Goal: Task Accomplishment & Management: Use online tool/utility

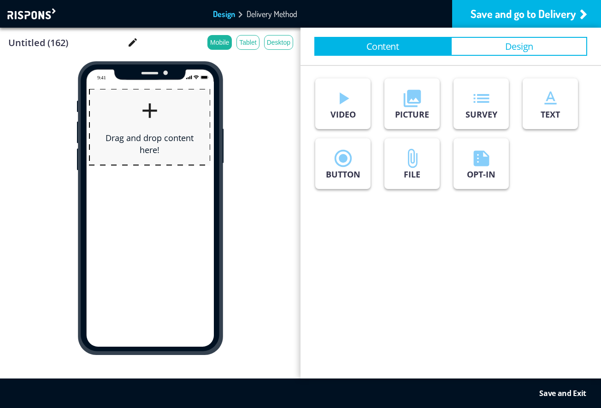
click at [37, 12] on div at bounding box center [32, 13] width 51 height 11
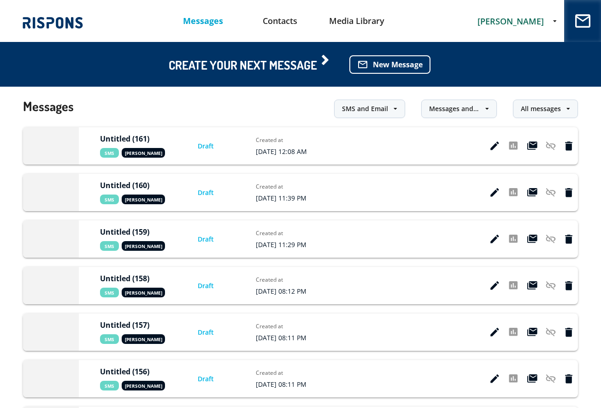
click at [510, 22] on span "[PERSON_NAME]" at bounding box center [510, 21] width 66 height 11
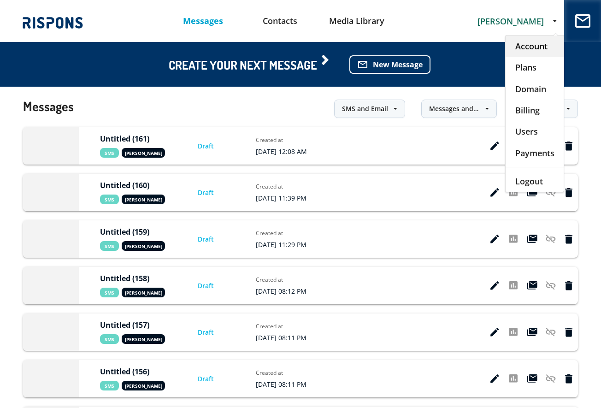
click at [529, 47] on div "Account" at bounding box center [534, 45] width 58 height 21
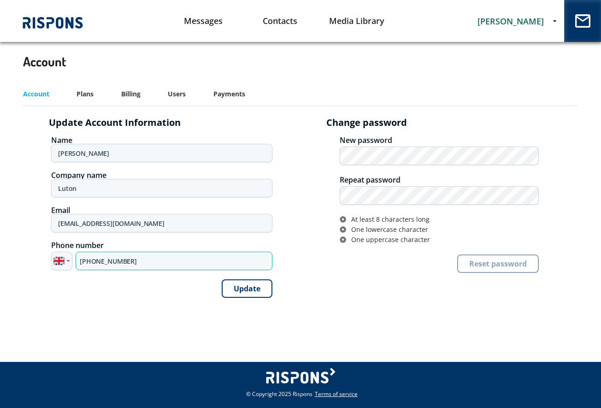
click at [105, 256] on input "+44 7500 247106" at bounding box center [174, 260] width 197 height 18
paste input "795 308313"
type input "+44 7795 308313"
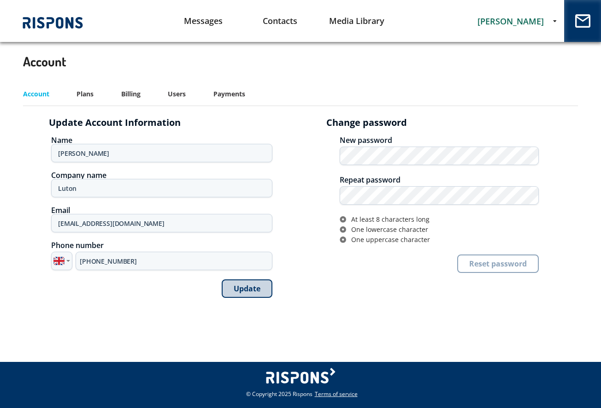
click at [252, 287] on button "Update" at bounding box center [247, 288] width 51 height 18
click at [203, 18] on link "Messages" at bounding box center [203, 20] width 77 height 23
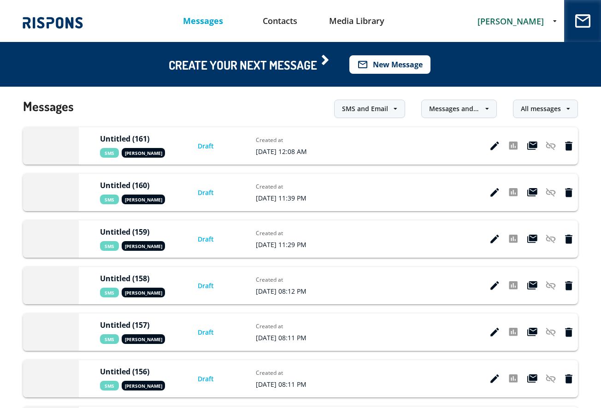
click at [404, 63] on button "mail_outline New Message" at bounding box center [389, 64] width 81 height 18
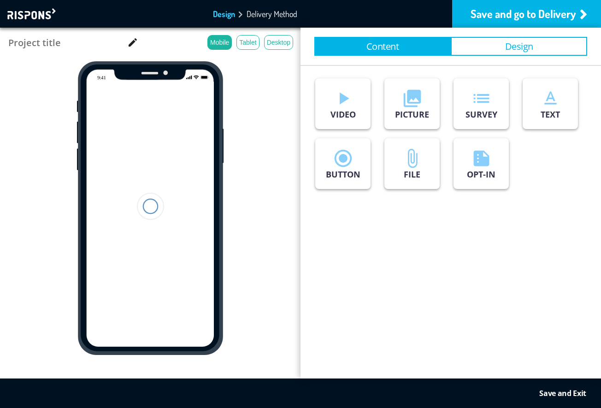
type input "Untitled (162)"
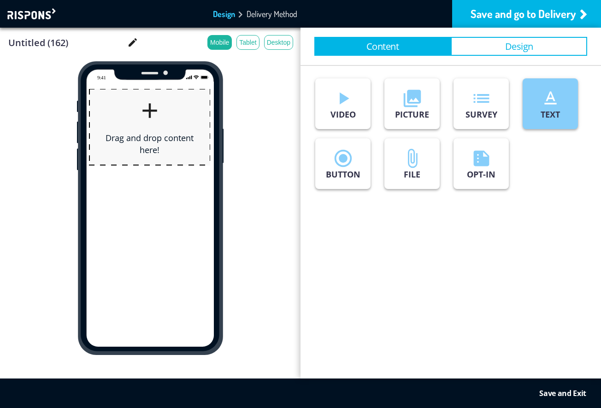
click at [539, 112] on button "text_format TEXT" at bounding box center [549, 103] width 55 height 51
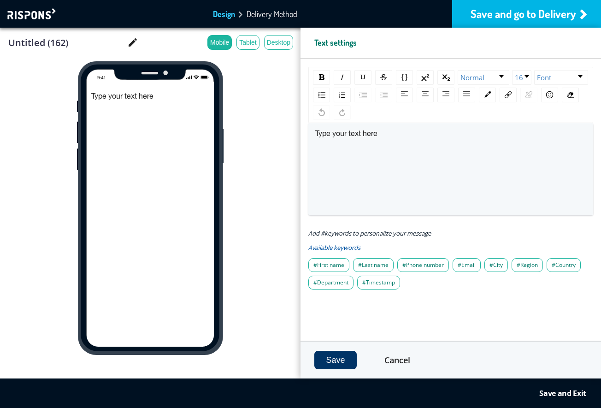
click at [495, 13] on div "Save and go to Delivery" at bounding box center [526, 14] width 149 height 28
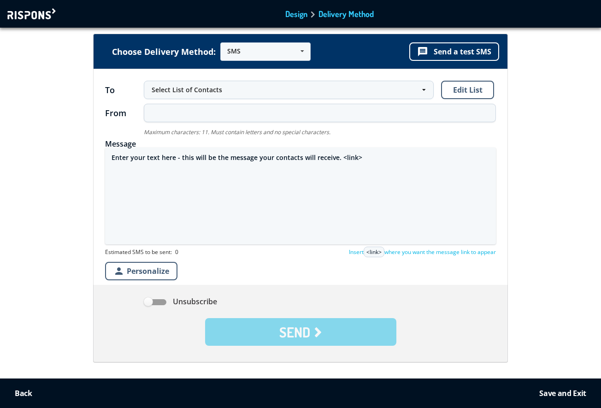
click at [217, 91] on div "Select List of Contacts" at bounding box center [284, 89] width 265 height 9
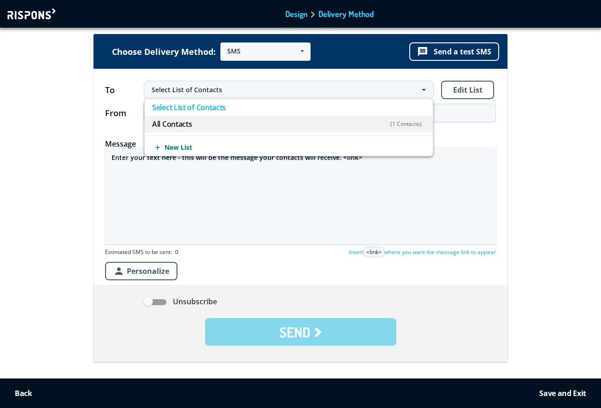
click at [208, 123] on span "All Contacts (1 Contacts)" at bounding box center [286, 124] width 269 height 6
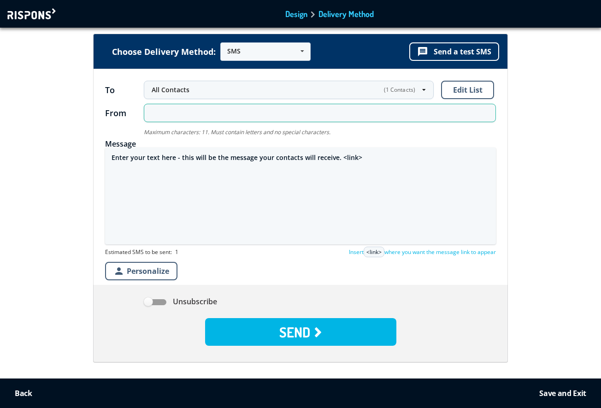
click at [186, 113] on input "text" at bounding box center [320, 113] width 352 height 18
type input "info"
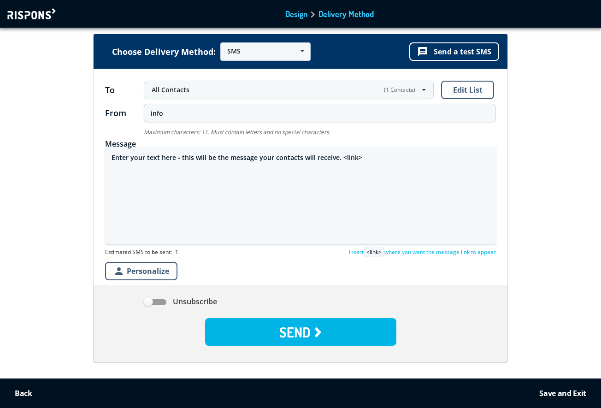
click at [199, 159] on textarea "Enter your text here - this will be the message your contacts will receive. <li…" at bounding box center [300, 195] width 391 height 97
click at [461, 53] on button "message Send a test SMS" at bounding box center [454, 51] width 90 height 18
click at [341, 165] on textarea "ce faci javra nu am uitat de tine doar am dat o pauza mica pt tine" at bounding box center [300, 195] width 391 height 97
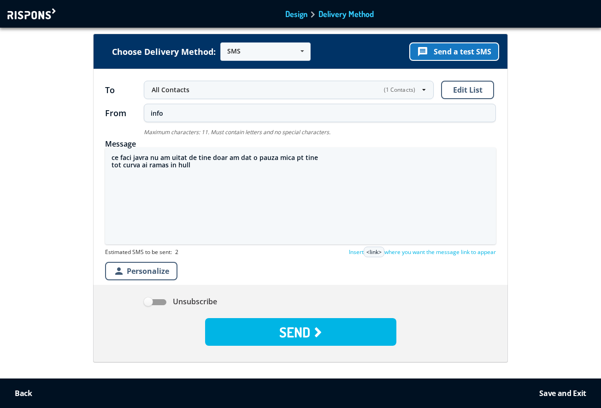
type textarea "ce faci javra nu am uitat de tine doar am dat o pauza mica pt tine tot curva ai…"
click at [450, 52] on button "message Send a test SMS" at bounding box center [454, 51] width 90 height 18
click at [457, 52] on button "message Send a test SMS" at bounding box center [454, 51] width 90 height 18
click at [34, 10] on div at bounding box center [32, 13] width 51 height 11
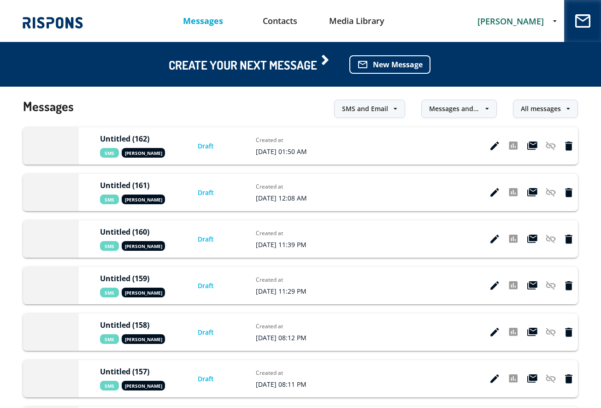
click at [512, 19] on span "[PERSON_NAME]" at bounding box center [510, 21] width 66 height 11
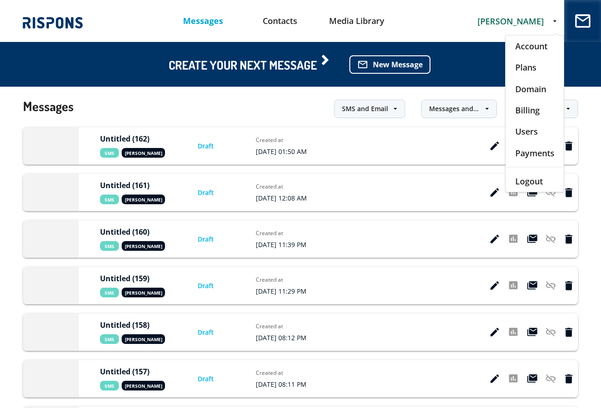
click at [516, 48] on div "Account" at bounding box center [534, 45] width 58 height 21
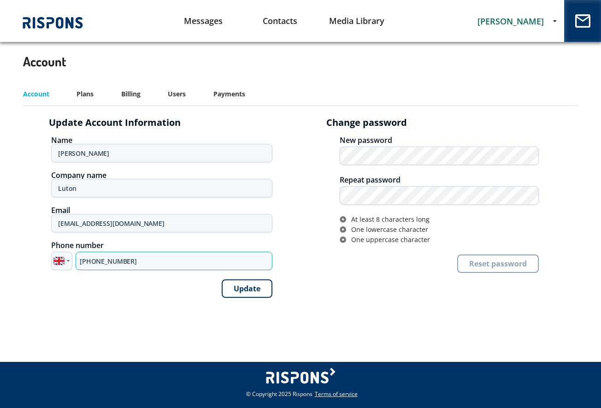
click at [92, 259] on input "+44 7795 308313" at bounding box center [174, 260] width 197 height 18
paste input "33 7 45 58 61 10"
type input "+33 7 45 58 61 10"
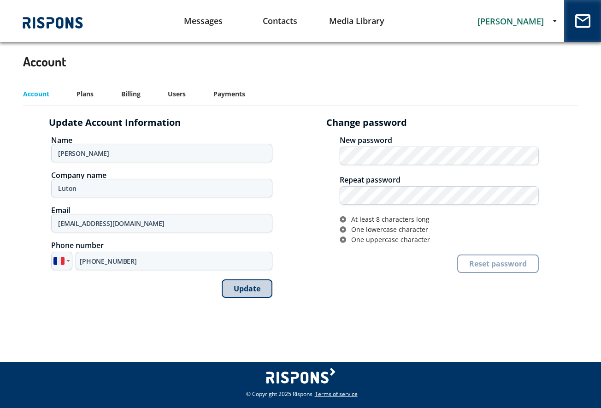
click at [258, 287] on button "Update" at bounding box center [247, 288] width 51 height 18
click at [207, 18] on link "Messages" at bounding box center [203, 20] width 77 height 23
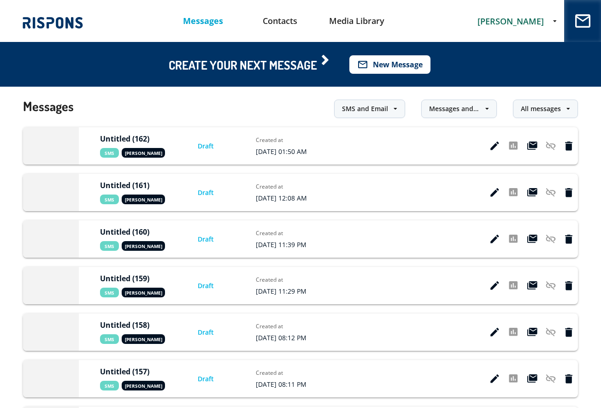
click at [389, 64] on button "mail_outline New Message" at bounding box center [389, 64] width 81 height 18
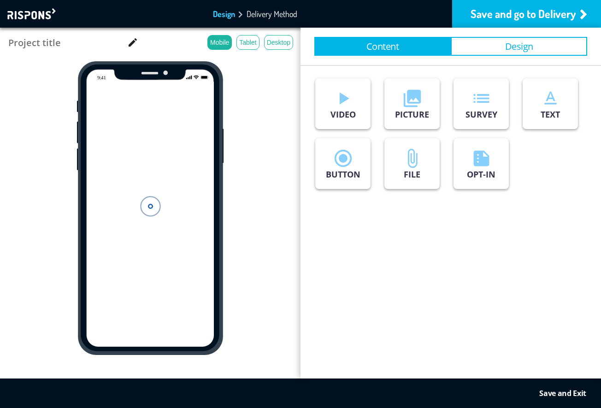
type input "Untitled (163)"
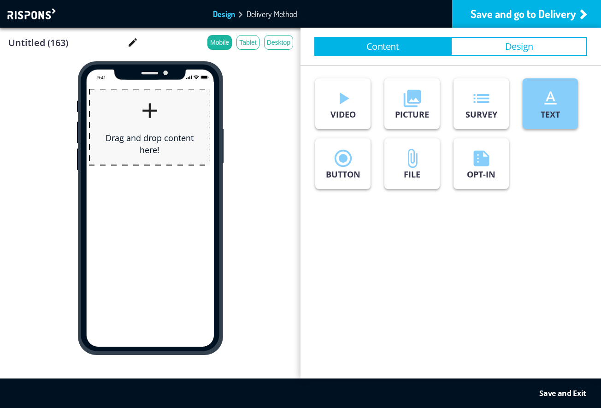
click at [538, 121] on button "text_format TEXT" at bounding box center [549, 103] width 55 height 51
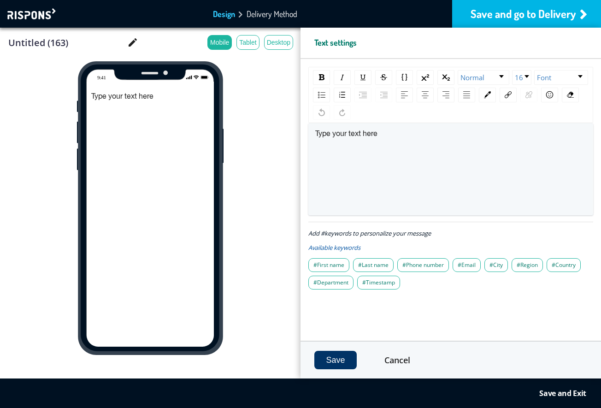
click at [535, 16] on div "Save and go to Delivery" at bounding box center [526, 14] width 149 height 28
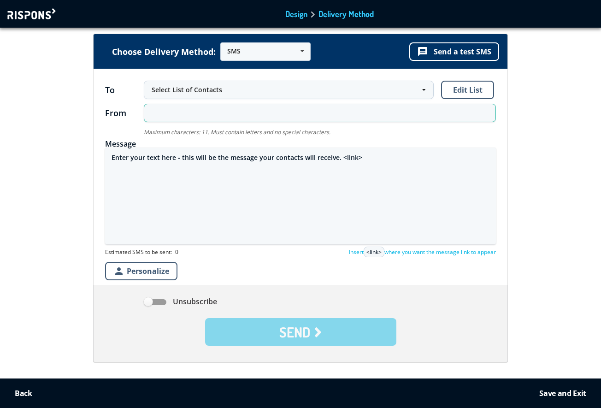
click at [221, 111] on input "text" at bounding box center [320, 113] width 352 height 18
click at [183, 114] on input "info" at bounding box center [320, 113] width 352 height 18
type input "34567"
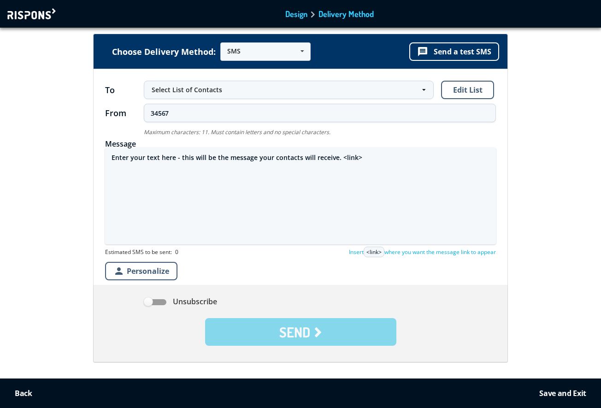
click at [171, 158] on textarea "Enter your text here - this will be the message your contacts will receive. <li…" at bounding box center [300, 195] width 391 height 97
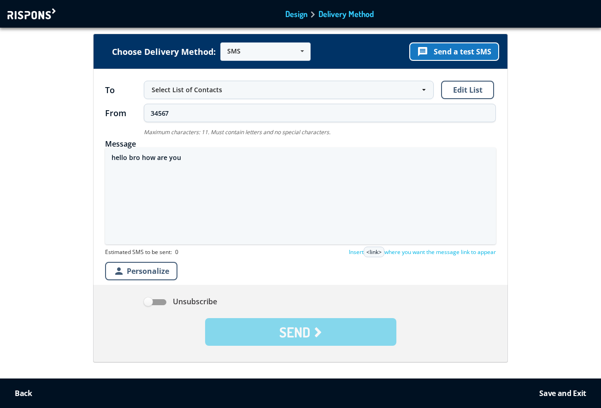
type textarea "hello bro how are you"
click at [460, 52] on button "message Send a test SMS" at bounding box center [454, 51] width 90 height 18
click at [19, 16] on div at bounding box center [32, 13] width 51 height 11
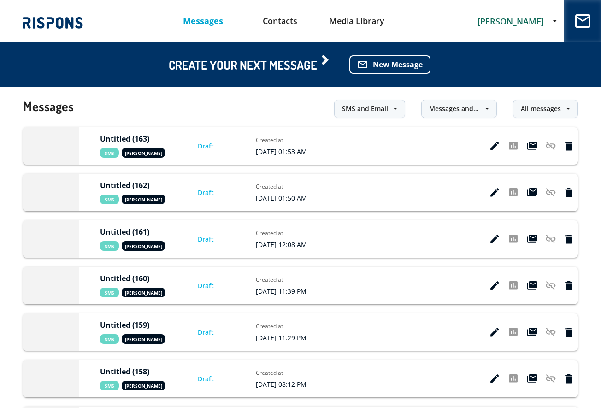
click at [522, 23] on span "[PERSON_NAME]" at bounding box center [510, 21] width 66 height 11
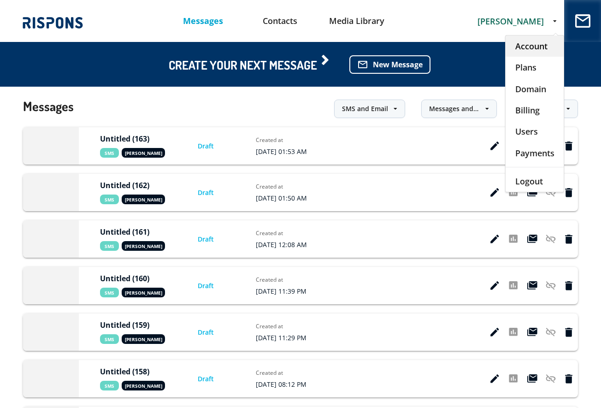
click at [526, 37] on div "Account" at bounding box center [534, 45] width 58 height 21
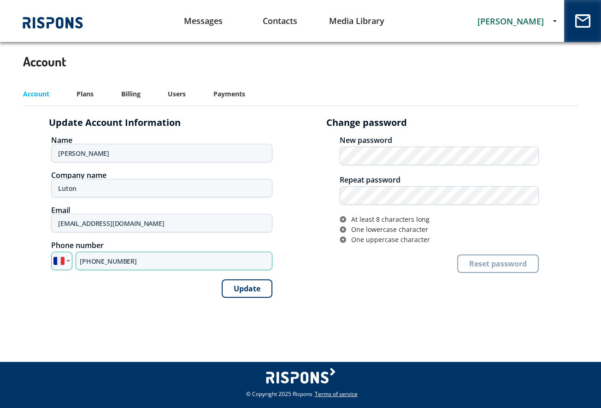
click at [159, 263] on input "+33 7 45 58 61 10" at bounding box center [174, 260] width 197 height 18
type input "+45 52 72 34 11"
click at [238, 286] on button "Update" at bounding box center [247, 288] width 51 height 18
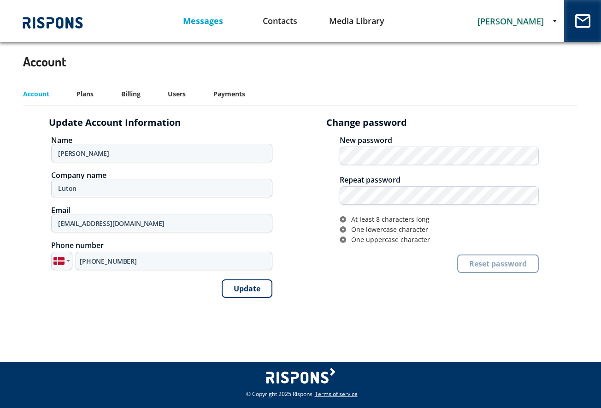
click at [201, 23] on link "Messages" at bounding box center [203, 20] width 77 height 23
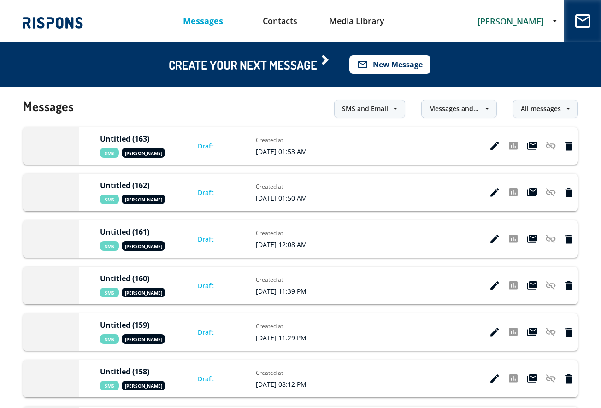
click at [394, 68] on button "mail_outline New Message" at bounding box center [389, 64] width 81 height 18
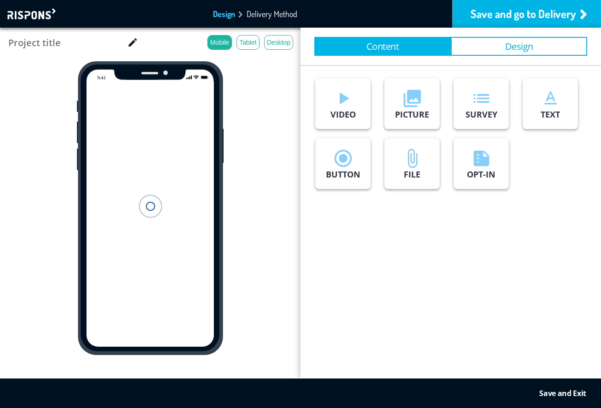
type input "Untitled (164)"
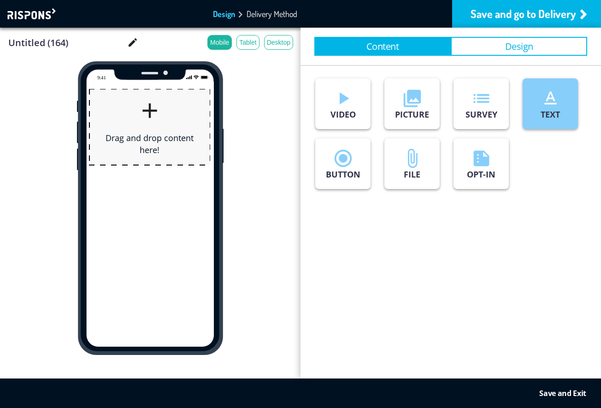
click at [557, 94] on icon "text_format" at bounding box center [550, 98] width 21 height 21
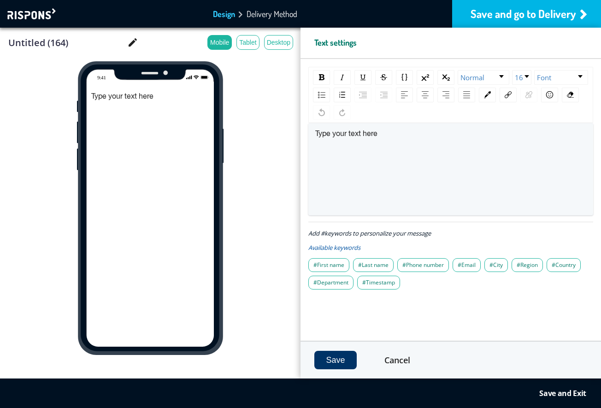
click at [512, 15] on div "Save and go to Delivery" at bounding box center [526, 14] width 149 height 28
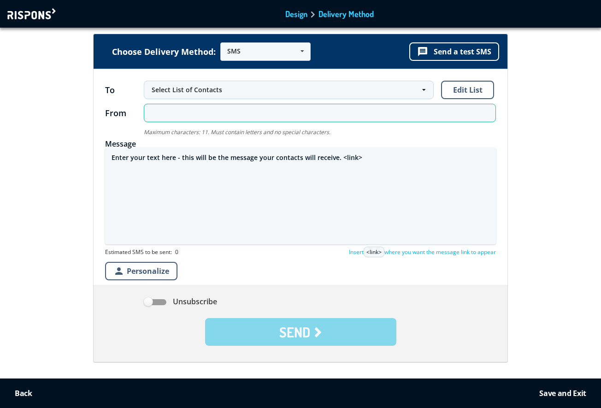
click at [234, 117] on input "text" at bounding box center [320, 113] width 352 height 18
type input "info"
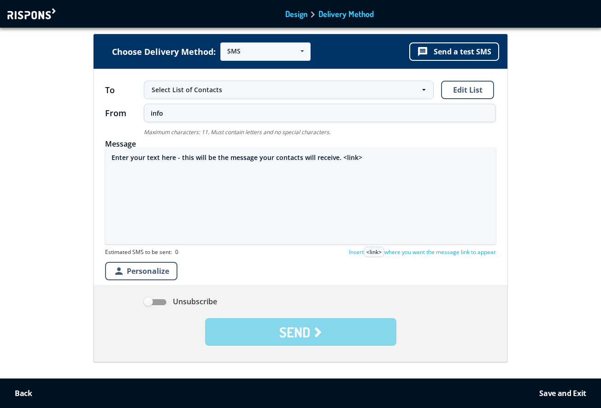
click at [208, 158] on textarea "Enter your text here - this will be the message your contacts will receive. <li…" at bounding box center [300, 195] width 391 height 97
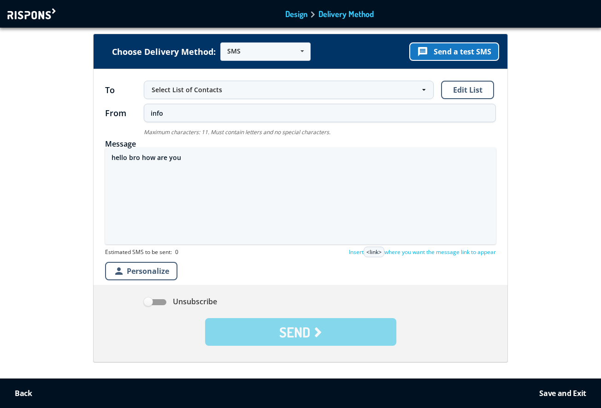
type textarea "hello bro how are you"
click at [454, 50] on button "message Send a test SMS" at bounding box center [454, 51] width 90 height 18
